Goal: Find specific page/section: Find specific page/section

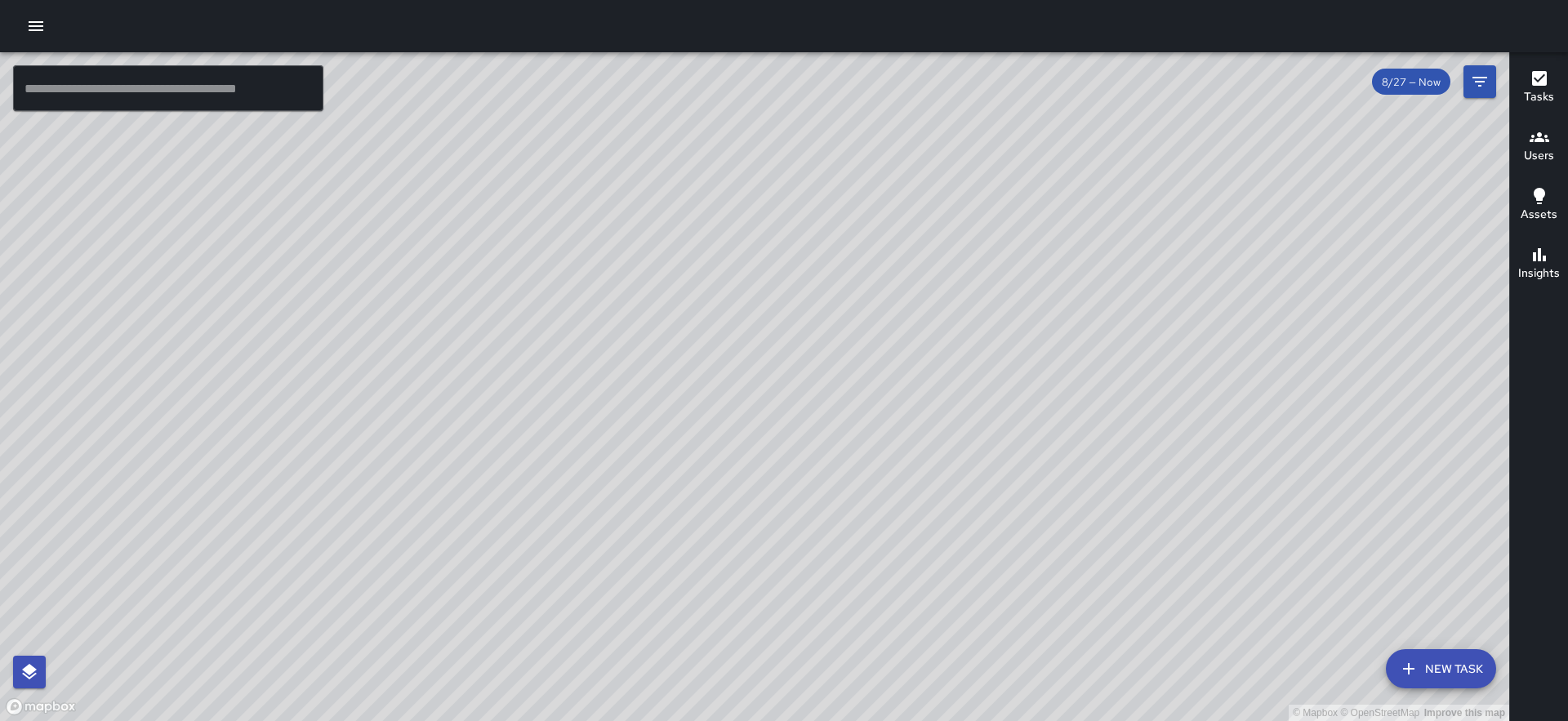
drag, startPoint x: 830, startPoint y: 306, endPoint x: 841, endPoint y: 350, distance: 45.4
click at [838, 351] on div "© Mapbox © OpenStreetMap Improve this map" at bounding box center [755, 387] width 1509 height 669
drag, startPoint x: 699, startPoint y: 288, endPoint x: 683, endPoint y: 331, distance: 45.9
click at [683, 331] on div "© Mapbox © OpenStreetMap Improve this map" at bounding box center [755, 387] width 1509 height 669
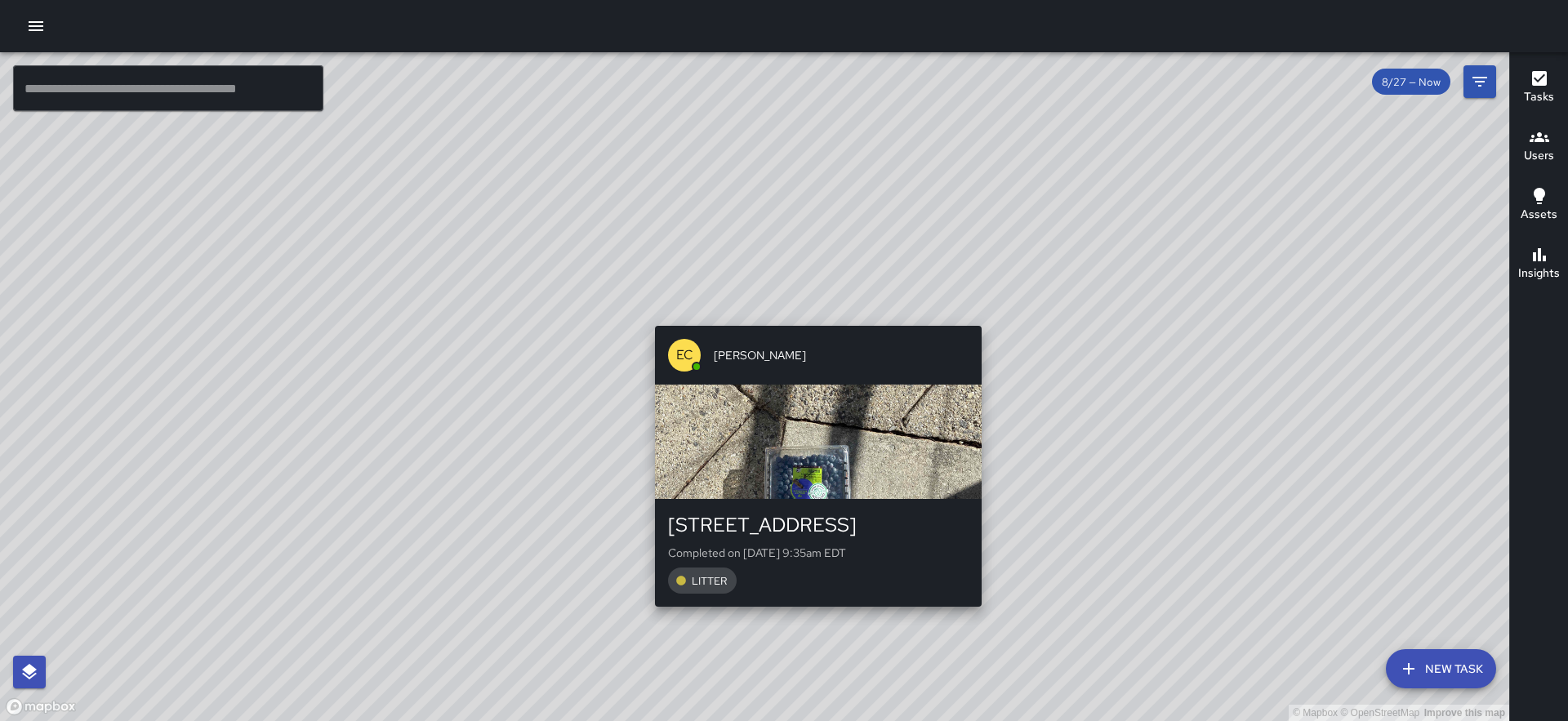
click at [811, 316] on div "© Mapbox © OpenStreetMap Improve this map EC [PERSON_NAME] [STREET_ADDRESS] Com…" at bounding box center [755, 387] width 1509 height 669
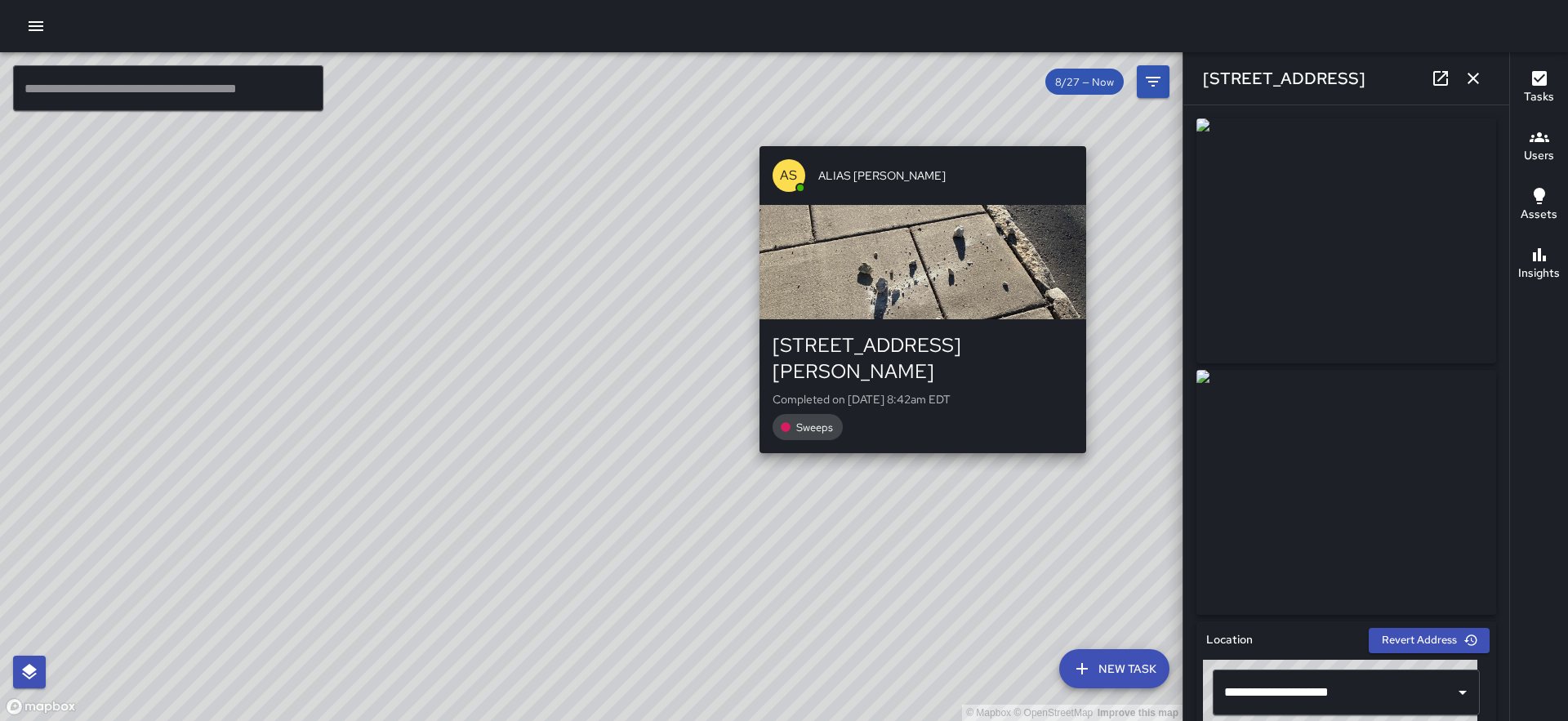
click at [1090, 441] on div "© Mapbox © OpenStreetMap Improve this map AS ALIAS [PERSON_NAME] [STREET_ADDRES…" at bounding box center [591, 387] width 1183 height 669
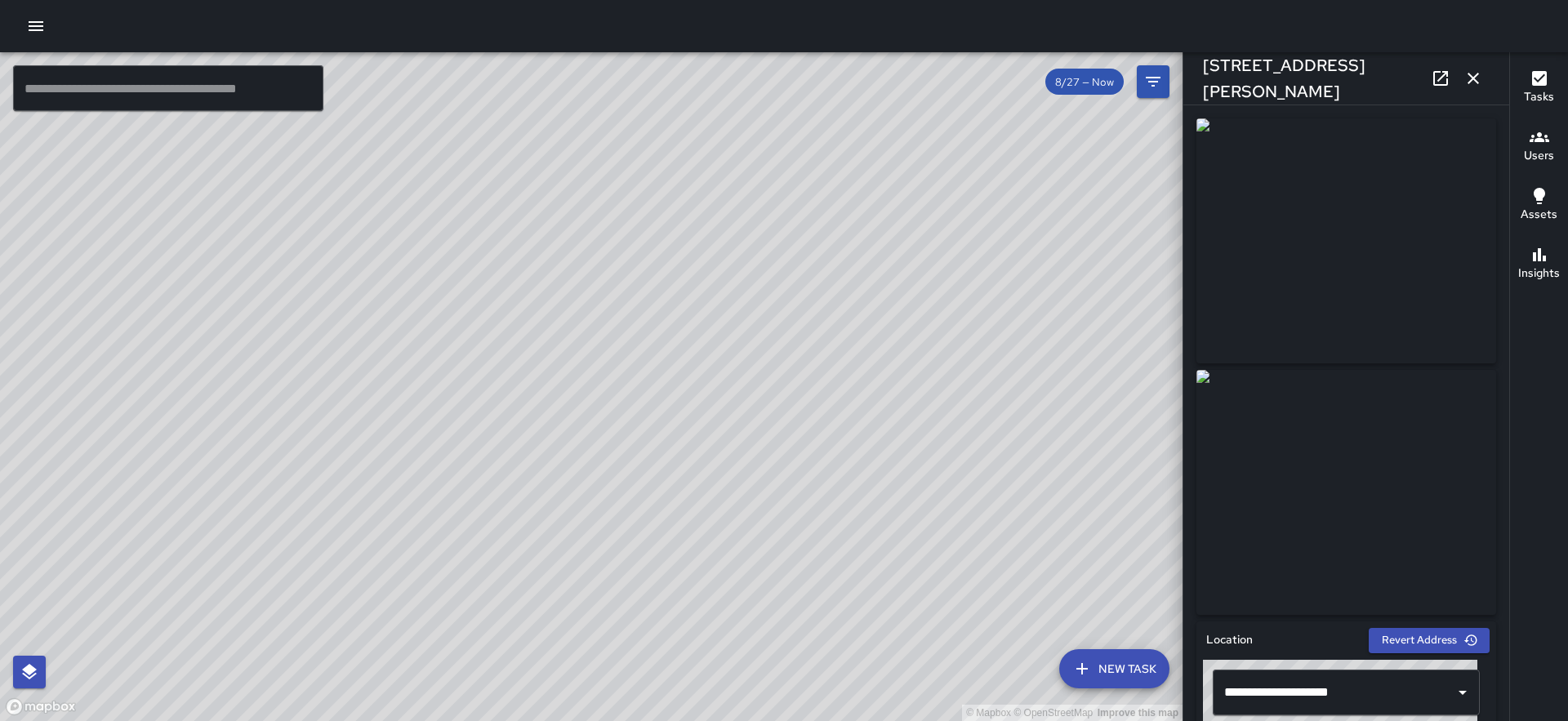
click at [1466, 73] on icon "button" at bounding box center [1473, 78] width 20 height 20
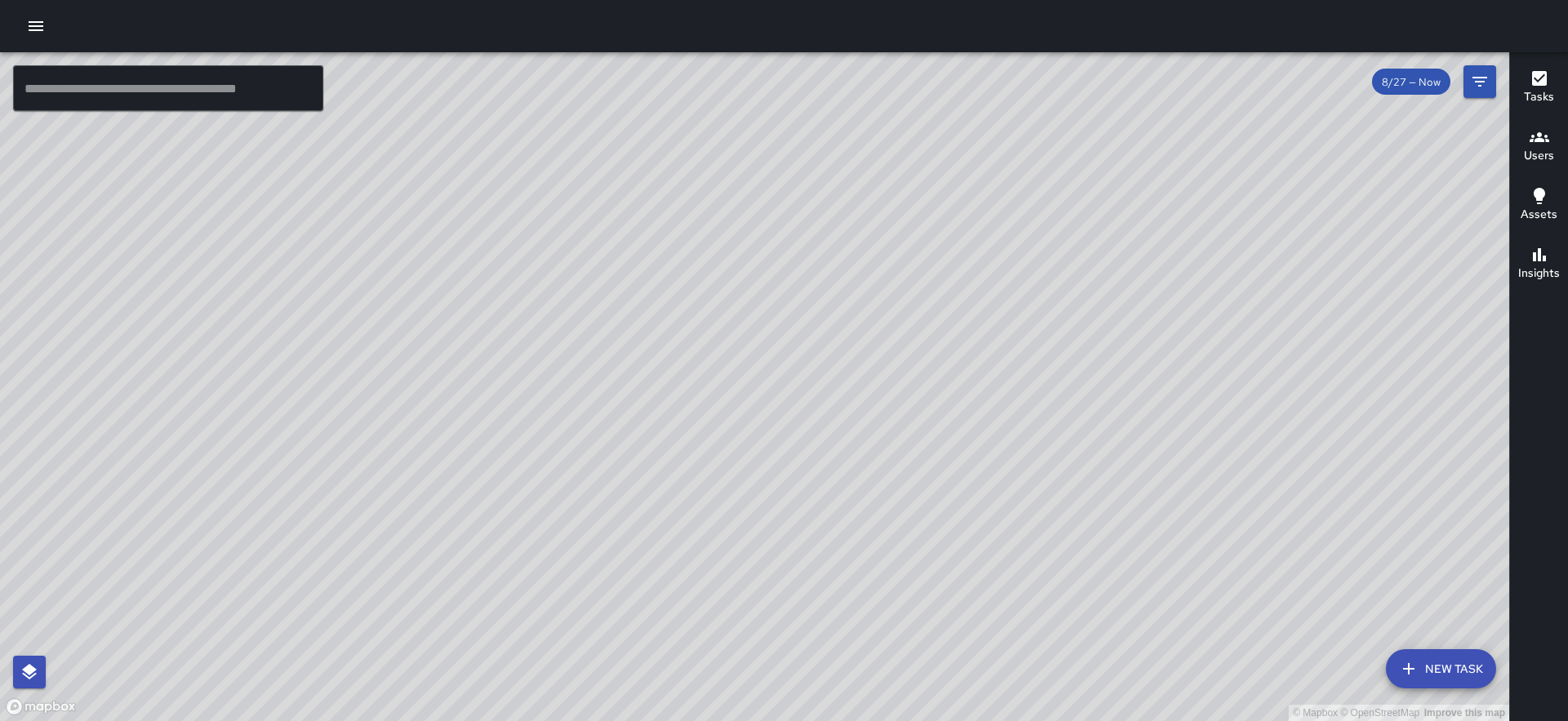
drag, startPoint x: 818, startPoint y: 441, endPoint x: 1145, endPoint y: 335, distance: 343.8
click at [1145, 335] on div "© Mapbox © OpenStreetMap Improve this map" at bounding box center [755, 387] width 1509 height 669
drag, startPoint x: 1092, startPoint y: 325, endPoint x: 1221, endPoint y: 341, distance: 130.0
click at [1219, 341] on div "© Mapbox © OpenStreetMap Improve this map" at bounding box center [755, 387] width 1509 height 669
drag, startPoint x: 786, startPoint y: 366, endPoint x: 806, endPoint y: 361, distance: 20.6
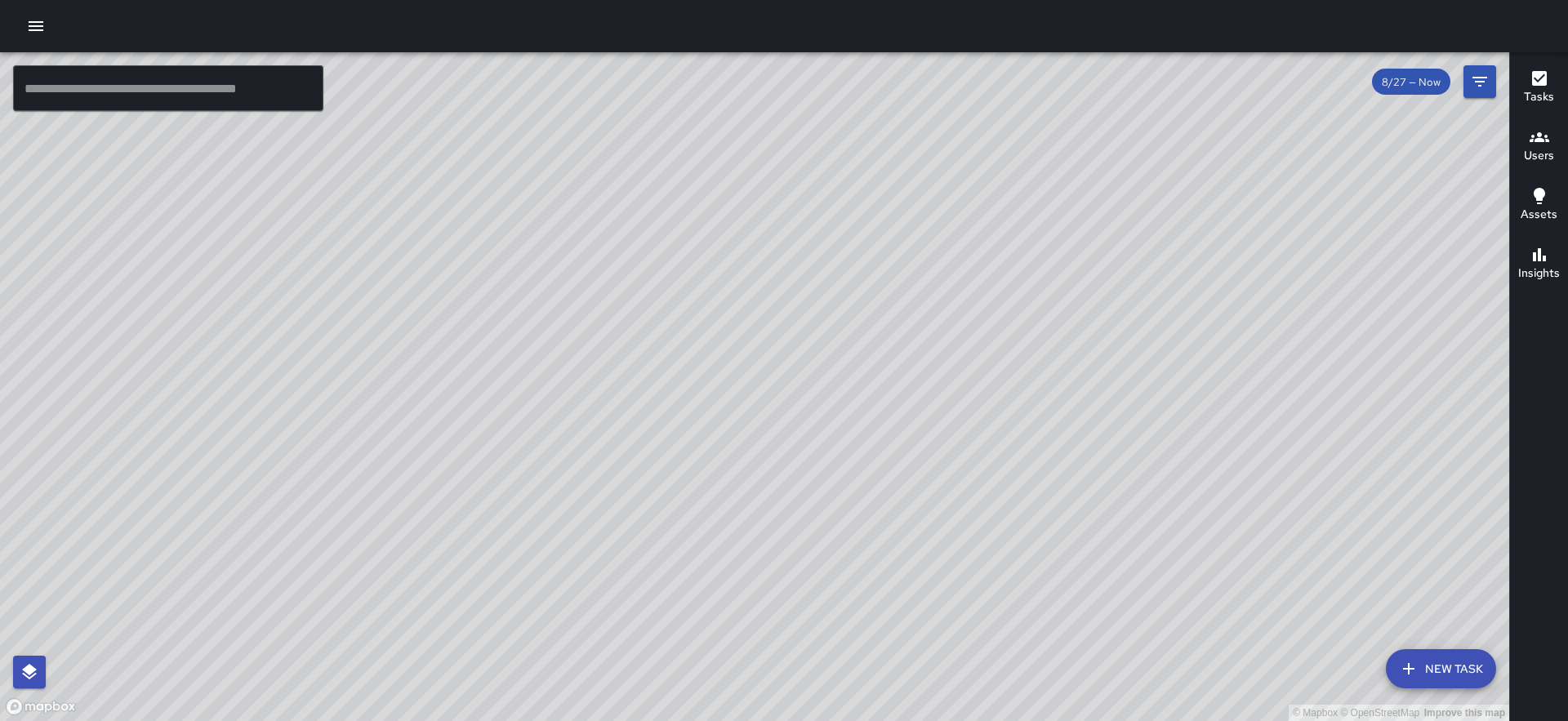
click at [806, 361] on div "© Mapbox © OpenStreetMap Improve this map" at bounding box center [755, 387] width 1509 height 669
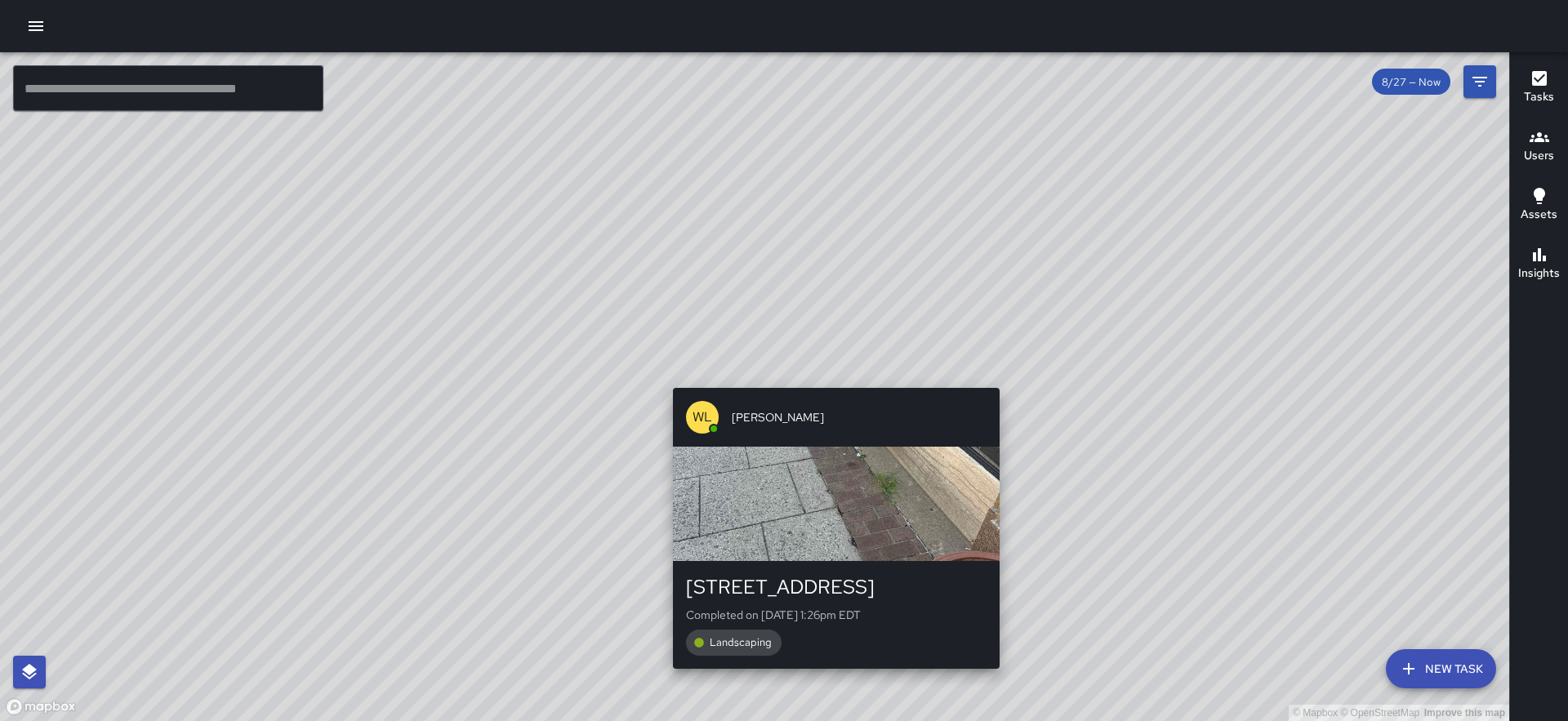
click at [834, 372] on div "© Mapbox © OpenStreetMap Improve this map [PERSON_NAME] [STREET_ADDRESS] Comple…" at bounding box center [755, 387] width 1509 height 669
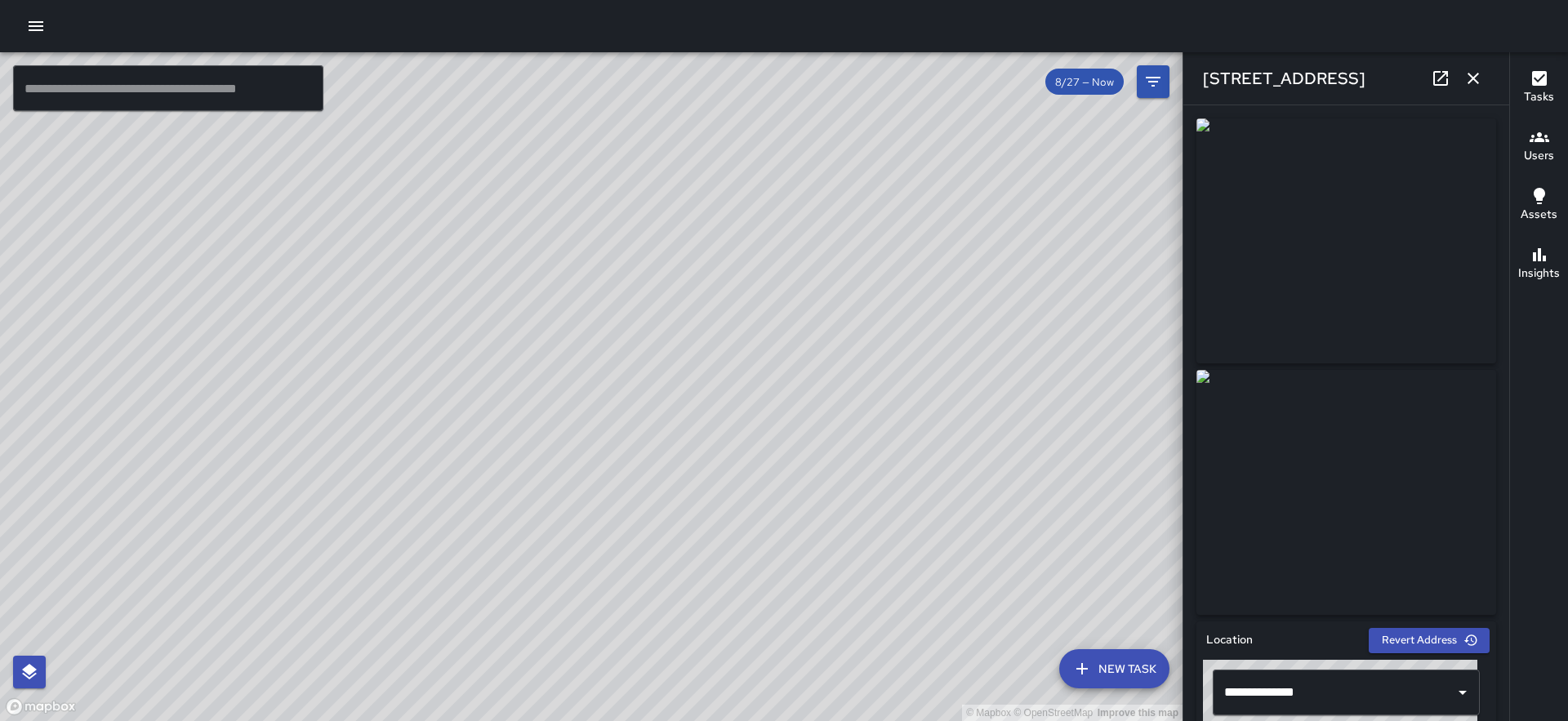
click at [647, 374] on div "EC [PERSON_NAME] [STREET_ADDRESS] Completed on [DATE] 11:30am EDT Landscaping" at bounding box center [659, 521] width 339 height 294
click at [1483, 81] on icon "button" at bounding box center [1473, 78] width 20 height 20
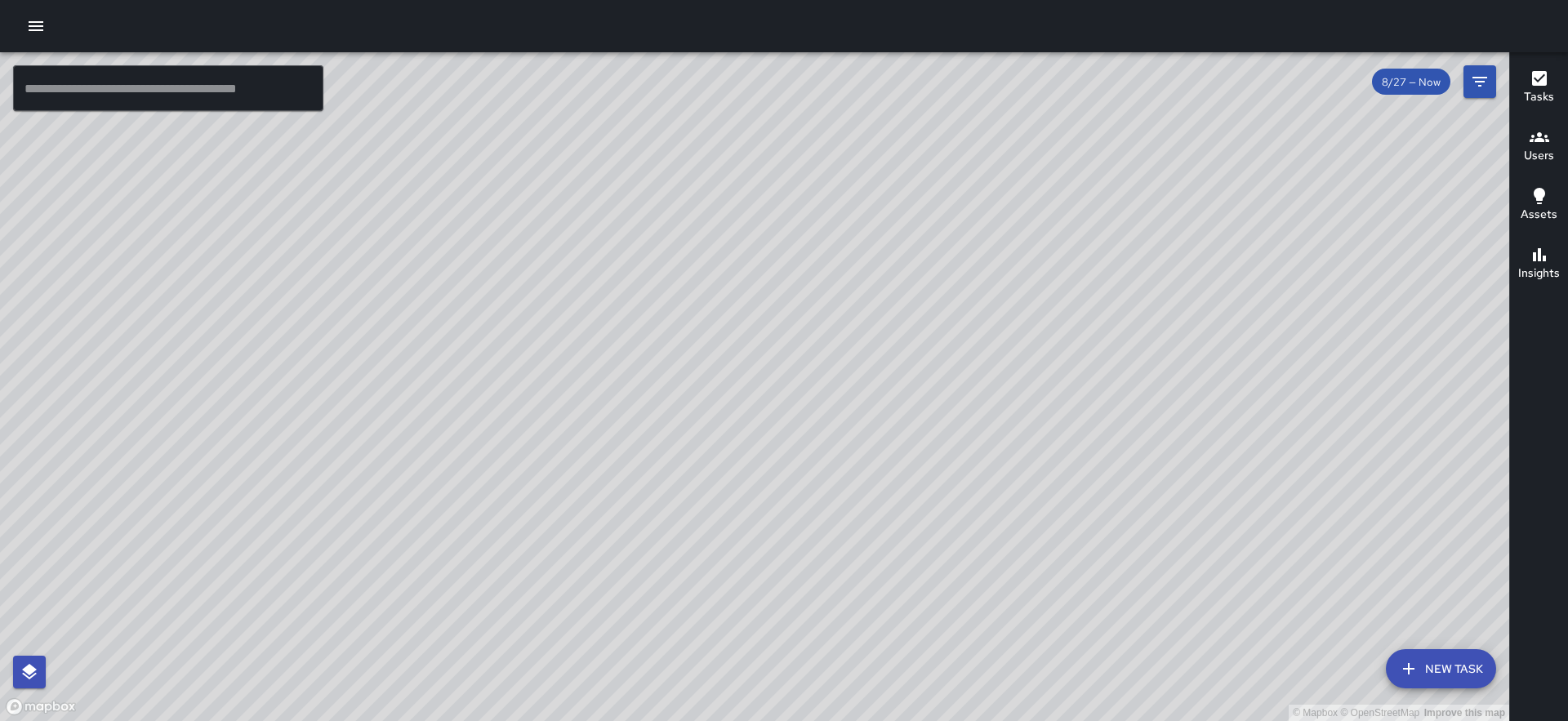
click at [1546, 129] on icon "button" at bounding box center [1539, 137] width 20 height 20
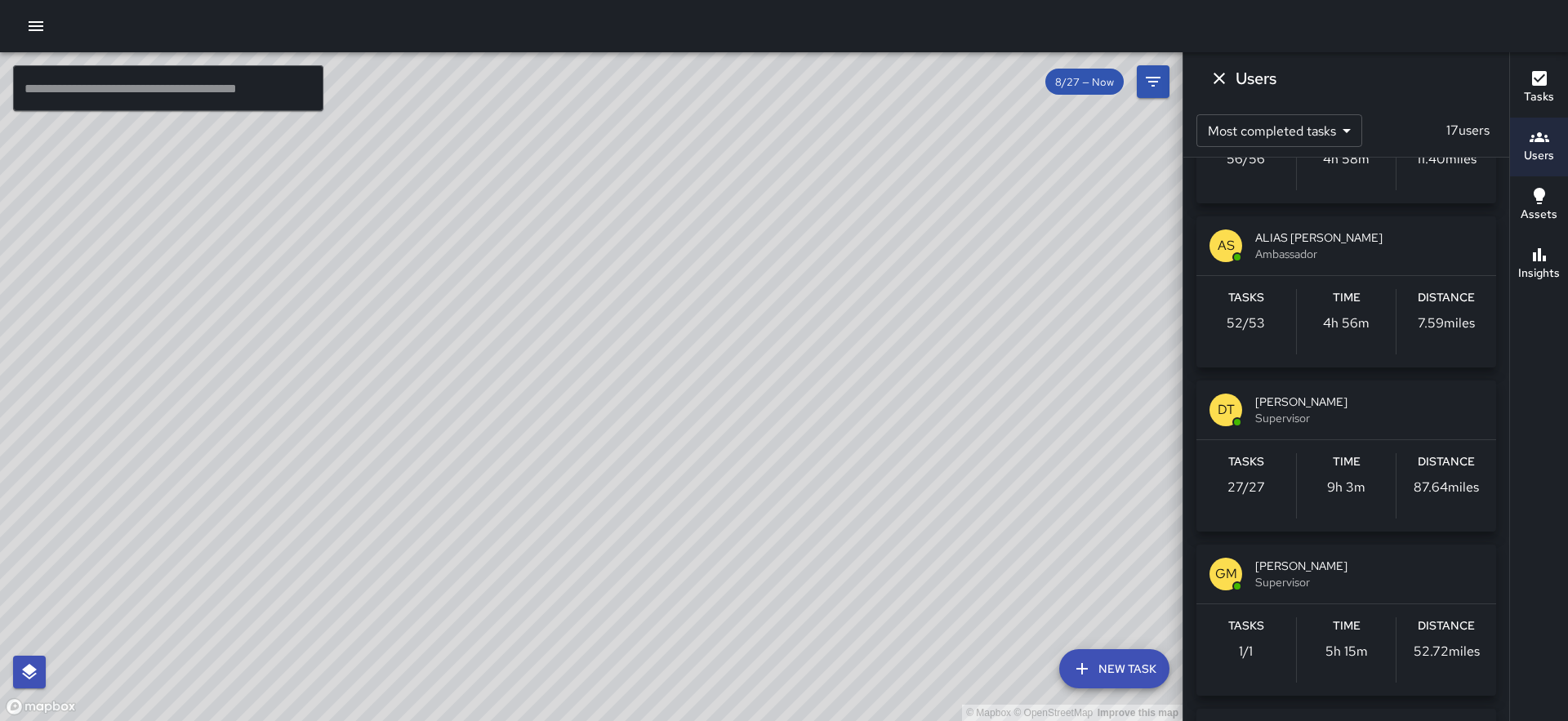
scroll to position [283, 0]
click at [1261, 585] on span "Supervisor" at bounding box center [1369, 581] width 228 height 16
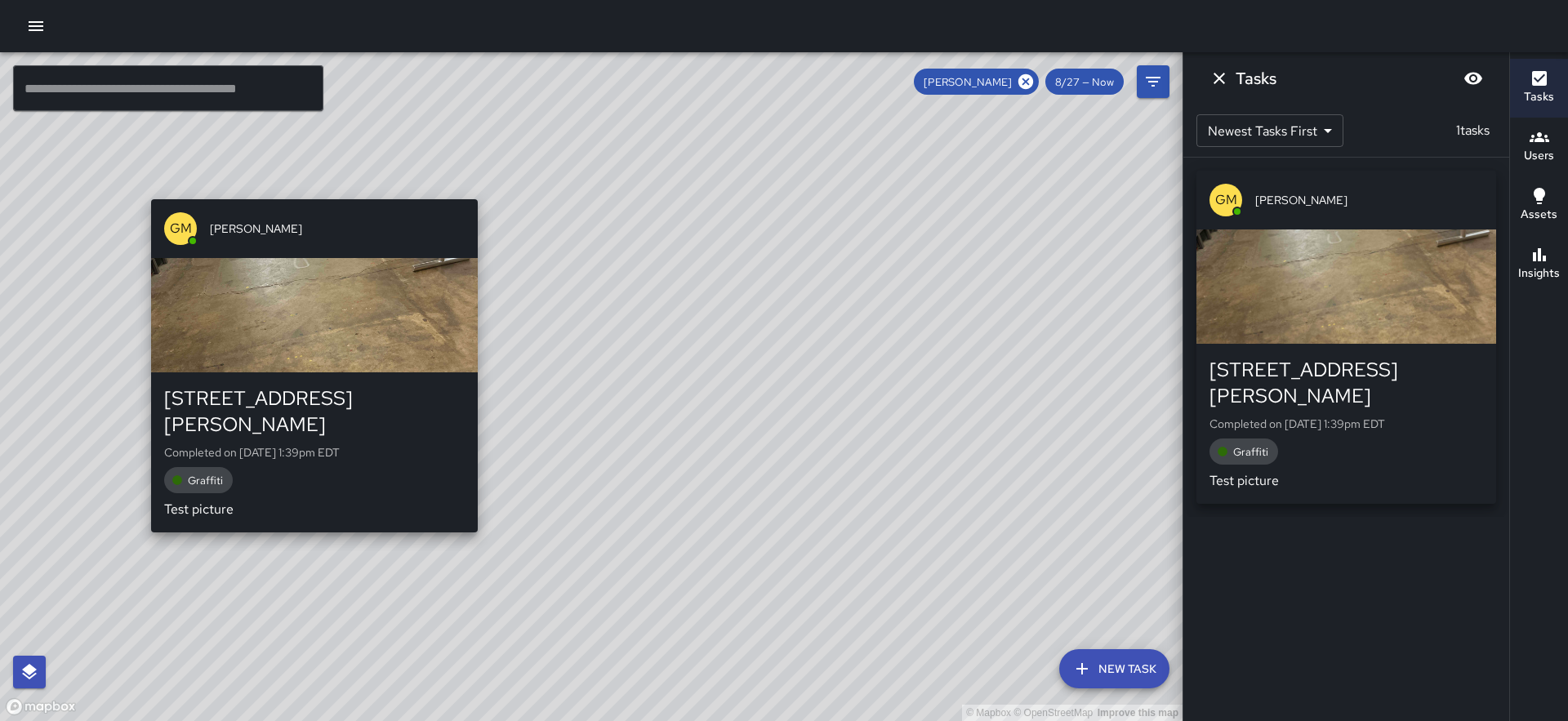
click at [313, 199] on div "GM [PERSON_NAME]" at bounding box center [314, 229] width 326 height 59
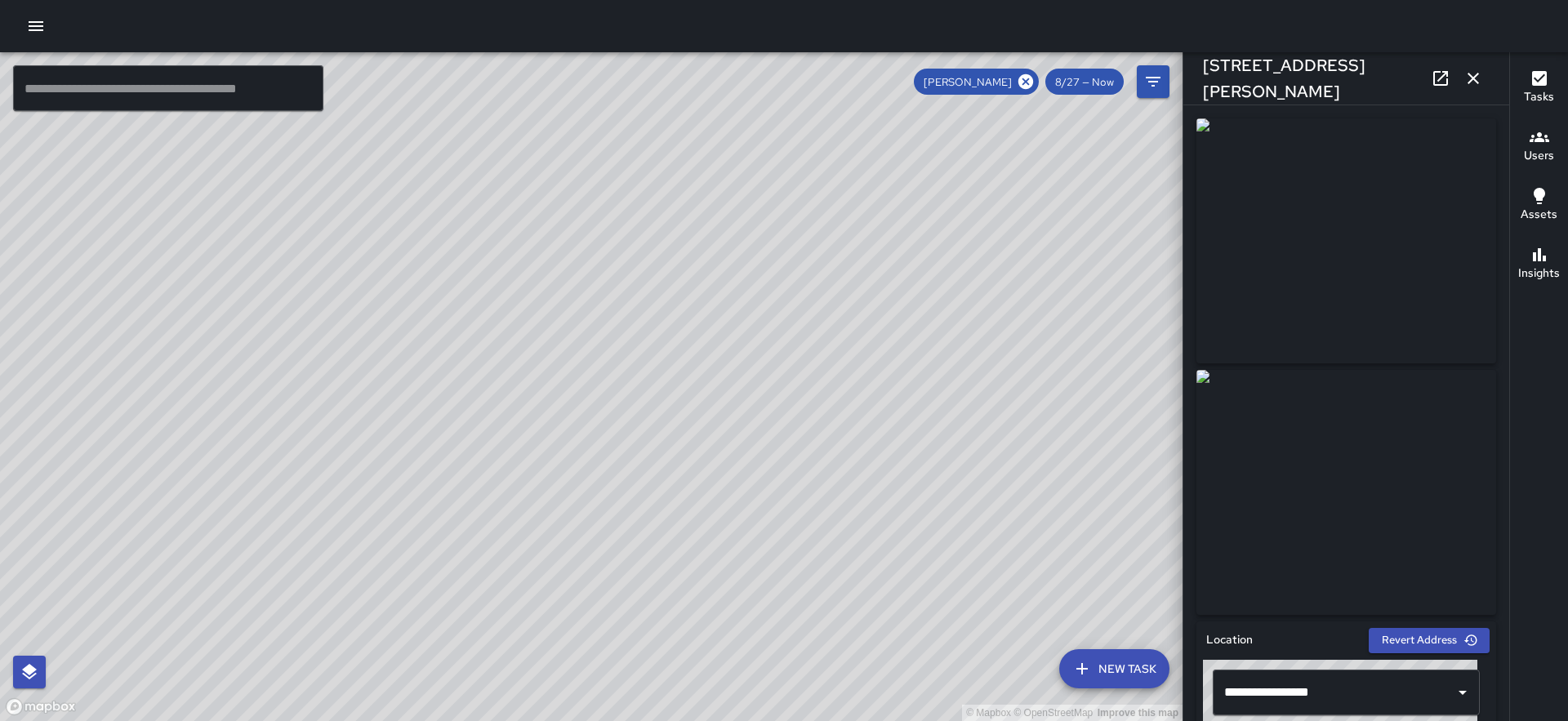
click at [1471, 79] on icon "button" at bounding box center [1473, 78] width 11 height 11
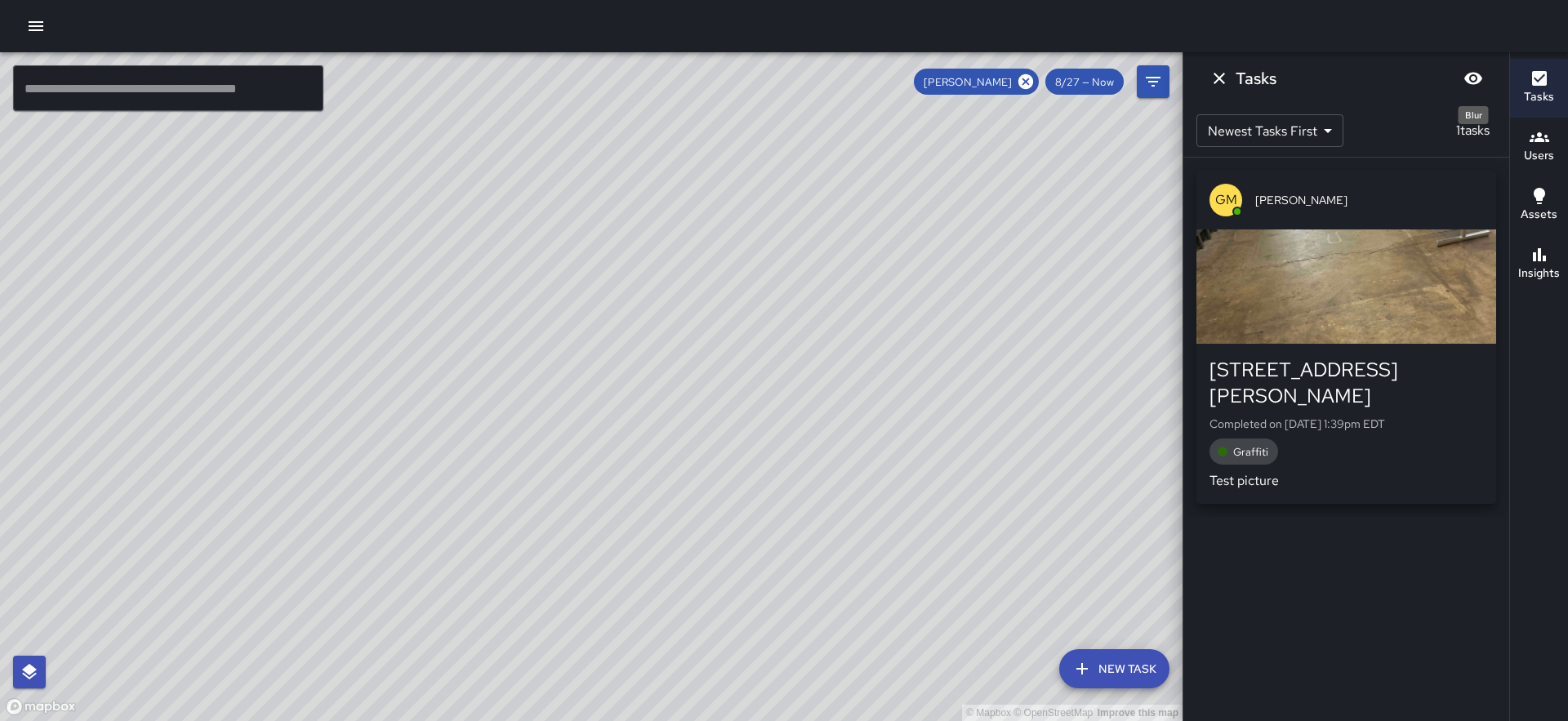
click at [1464, 67] on button "Blur" at bounding box center [1473, 79] width 33 height 33
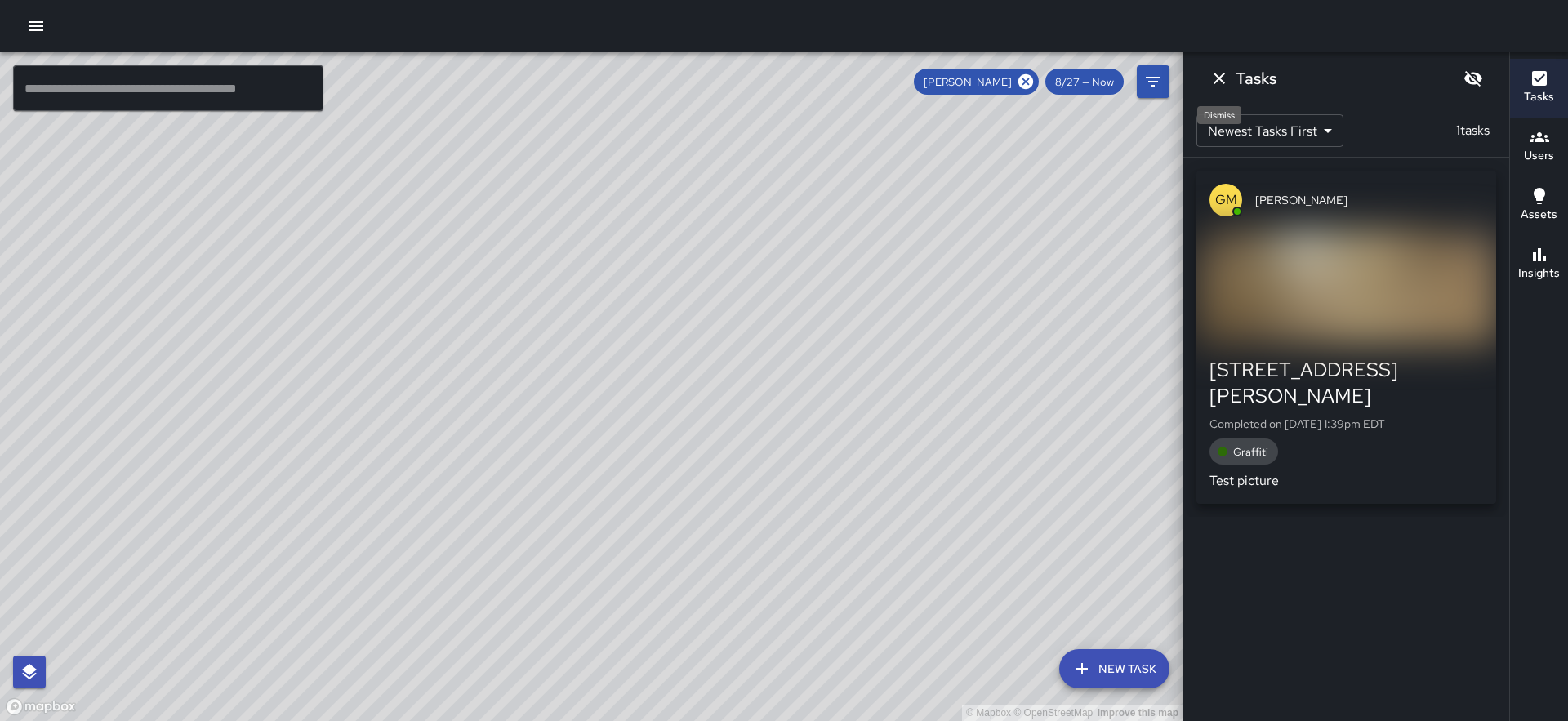
click at [1223, 81] on icon "Dismiss" at bounding box center [1219, 78] width 20 height 20
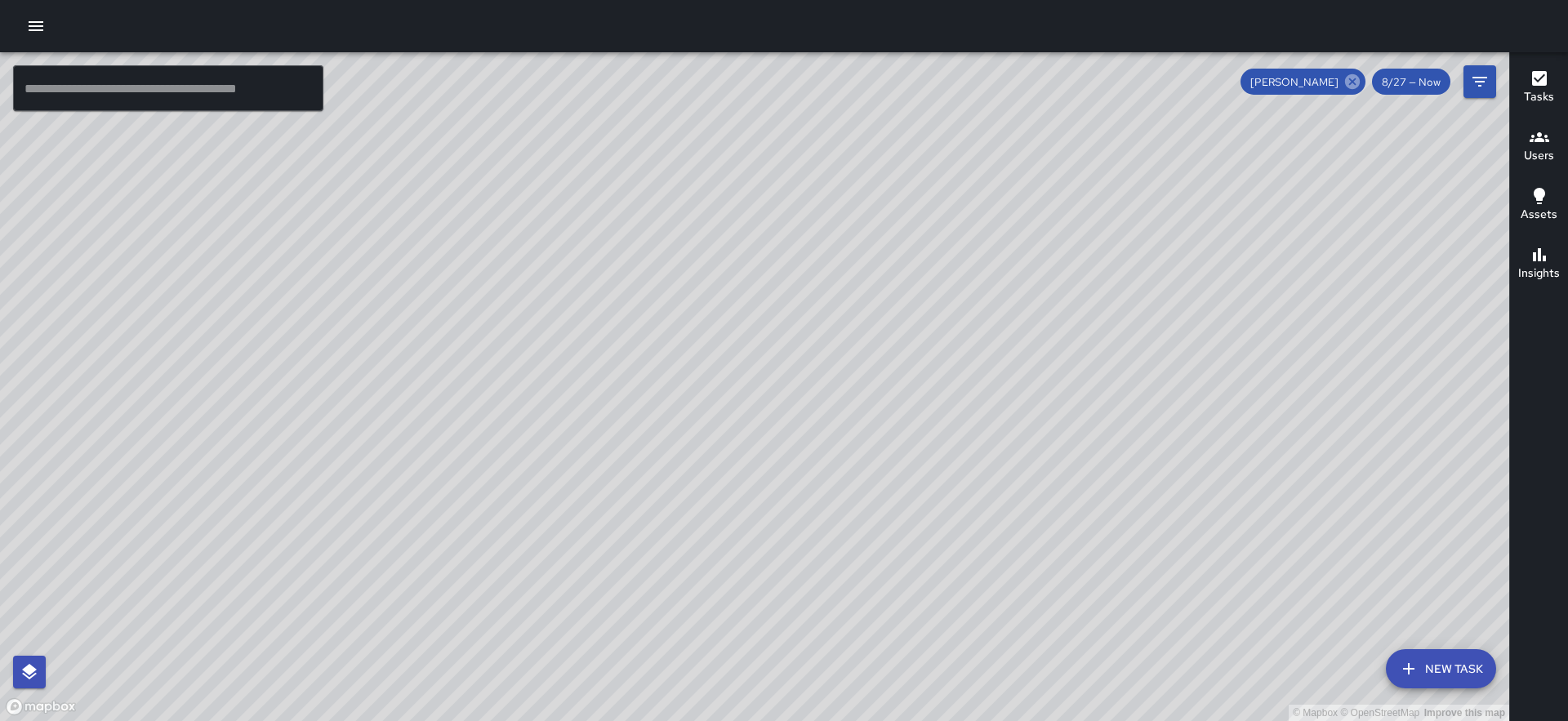
click at [1355, 79] on icon at bounding box center [1352, 81] width 15 height 15
drag, startPoint x: 675, startPoint y: 338, endPoint x: 662, endPoint y: 334, distance: 13.6
click at [673, 336] on div "© Mapbox © OpenStreetMap Improve this map" at bounding box center [755, 387] width 1509 height 669
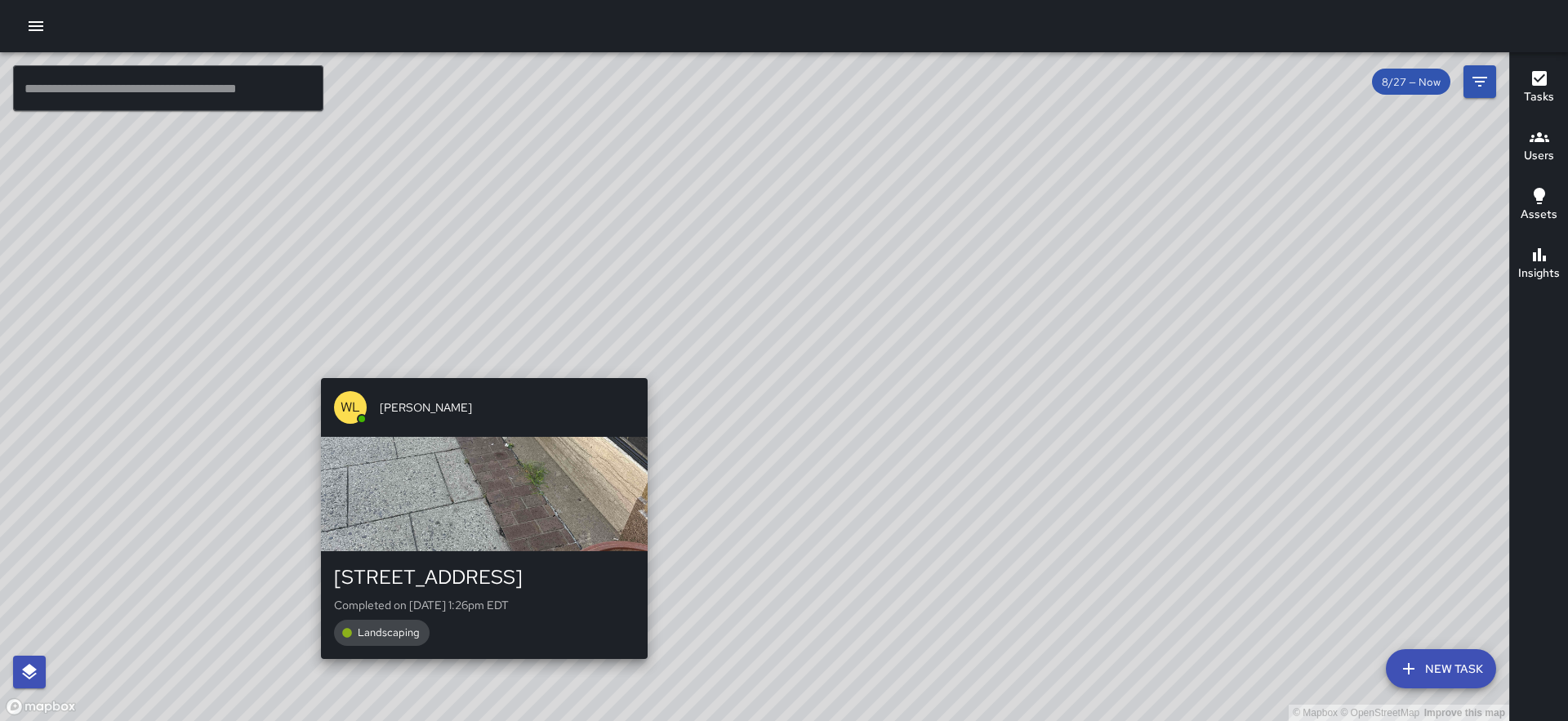
click at [480, 670] on div "© Mapbox © OpenStreetMap Improve this map [PERSON_NAME] [STREET_ADDRESS] Comple…" at bounding box center [755, 387] width 1509 height 669
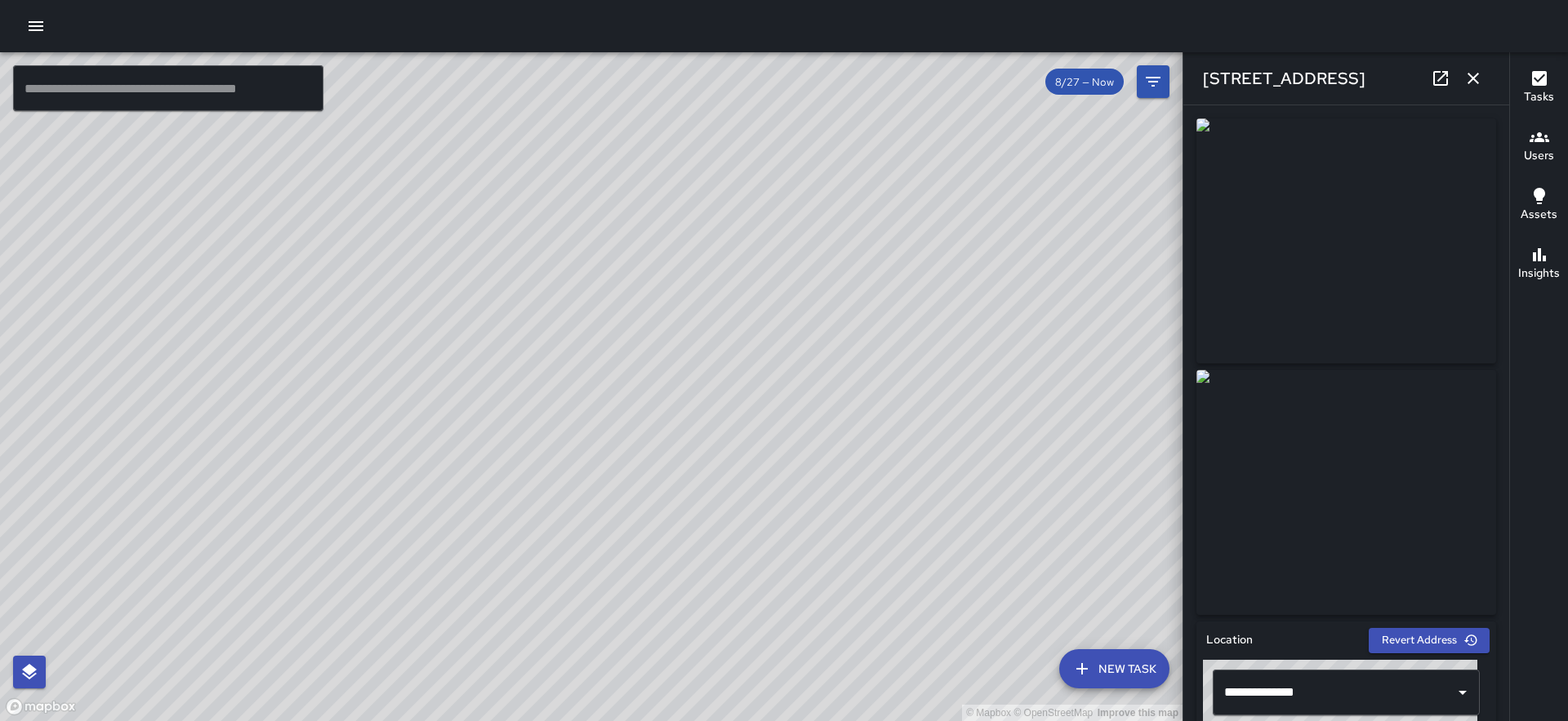
drag, startPoint x: 749, startPoint y: 218, endPoint x: 734, endPoint y: 279, distance: 62.8
click at [734, 279] on div "© Mapbox © OpenStreetMap Improve this map" at bounding box center [591, 387] width 1183 height 669
drag, startPoint x: 756, startPoint y: 253, endPoint x: 746, endPoint y: 281, distance: 29.7
click at [751, 284] on div "© Mapbox © OpenStreetMap Improve this map" at bounding box center [591, 387] width 1183 height 669
drag, startPoint x: 616, startPoint y: 174, endPoint x: 545, endPoint y: 192, distance: 73.2
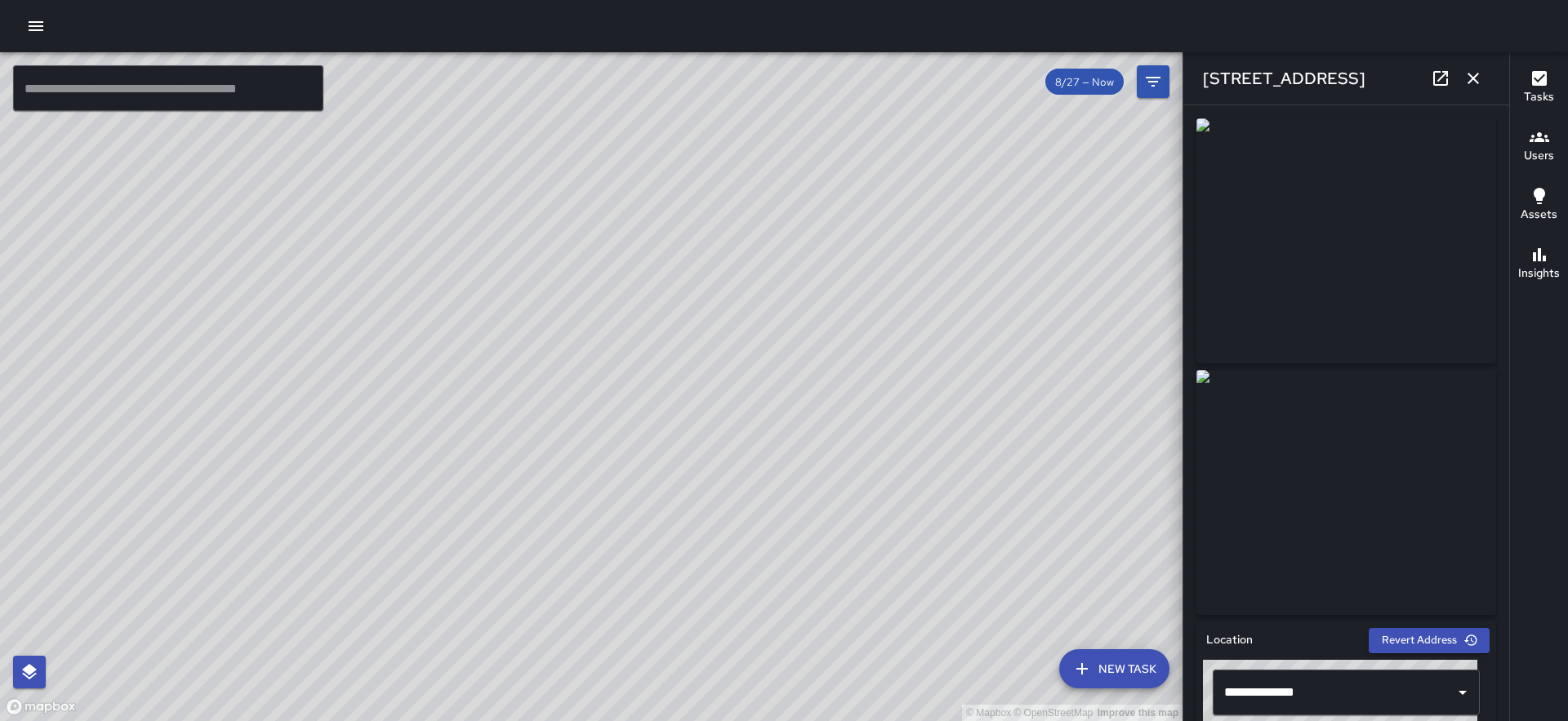
click at [554, 188] on div "© Mapbox © OpenStreetMap Improve this map" at bounding box center [591, 387] width 1183 height 669
drag, startPoint x: 545, startPoint y: 192, endPoint x: 439, endPoint y: 273, distance: 133.4
click at [439, 273] on div "© Mapbox © OpenStreetMap Improve this map EC [PERSON_NAME] [STREET_ADDRESS][PER…" at bounding box center [591, 387] width 1183 height 669
drag, startPoint x: 545, startPoint y: 237, endPoint x: 537, endPoint y: 273, distance: 36.9
click at [537, 273] on div "© Mapbox © OpenStreetMap Improve this map" at bounding box center [591, 387] width 1183 height 669
